Goal: Communication & Community: Answer question/provide support

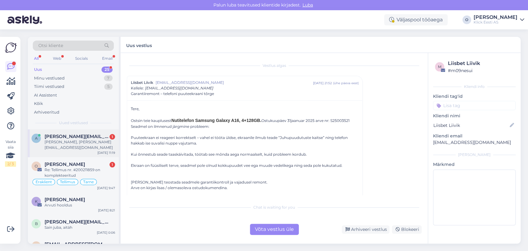
click at [66, 140] on div "[PERSON_NAME], [PERSON_NAME][EMAIL_ADDRESS][DOMAIN_NAME]" at bounding box center [80, 144] width 70 height 11
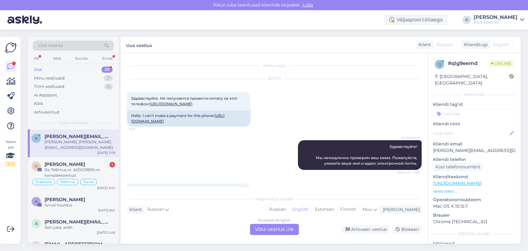
scroll to position [38, 0]
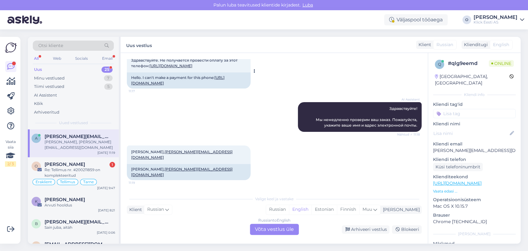
drag, startPoint x: 188, startPoint y: 30, endPoint x: 174, endPoint y: 99, distance: 70.9
click at [174, 99] on div "Otsi kliente All Web Socials Email Uus 25 Minu vestlused 7 Tiimi vestlused 5 AI…" at bounding box center [276, 139] width 504 height 221
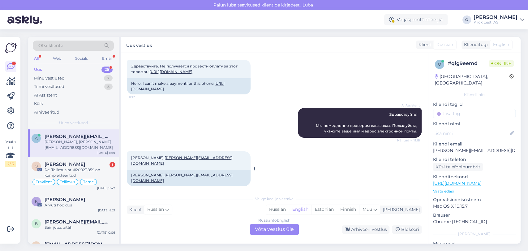
click at [167, 165] on span "[PERSON_NAME], [PERSON_NAME][EMAIL_ADDRESS][DOMAIN_NAME]" at bounding box center [181, 160] width 101 height 10
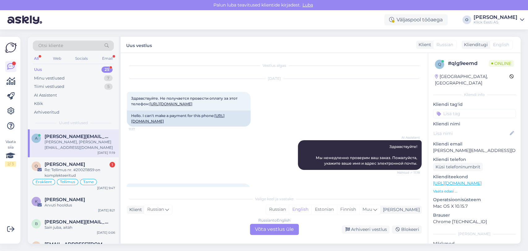
scroll to position [38, 0]
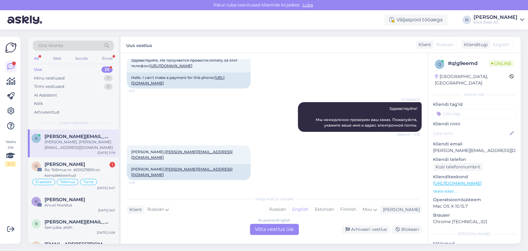
drag, startPoint x: 167, startPoint y: 163, endPoint x: 125, endPoint y: 168, distance: 42.9
click at [125, 168] on div "Vestlus algas [DATE] Здравствуйте. Не получается провести оплату за этот телефо…" at bounding box center [274, 148] width 307 height 190
copy span "[PERSON_NAME]"
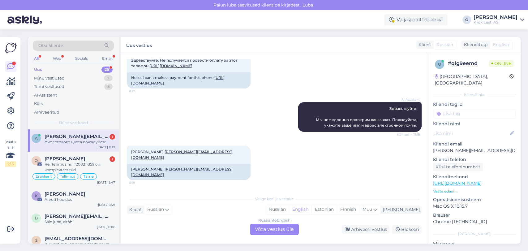
scroll to position [75, 0]
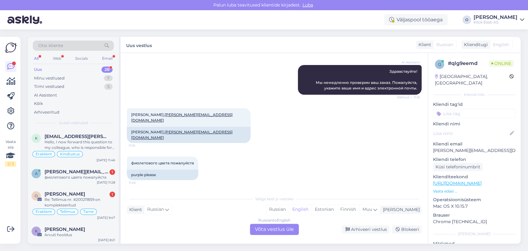
click at [73, 67] on div "Otsi kliente All Web Socials Email Uus 26 Minu vestlused 7 Tiimi vestlused 5 AI…" at bounding box center [73, 83] width 91 height 92
click at [73, 67] on div "Uus 26" at bounding box center [73, 69] width 81 height 9
click at [73, 134] on span "[EMAIL_ADDRESS][PERSON_NAME][DOMAIN_NAME]" at bounding box center [77, 137] width 64 height 6
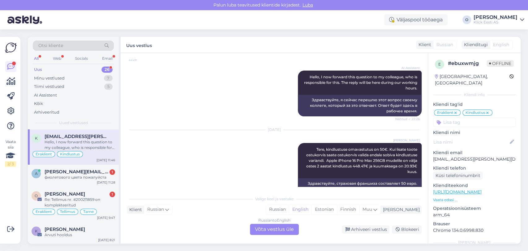
scroll to position [232, 0]
